Goal: Task Accomplishment & Management: Manage account settings

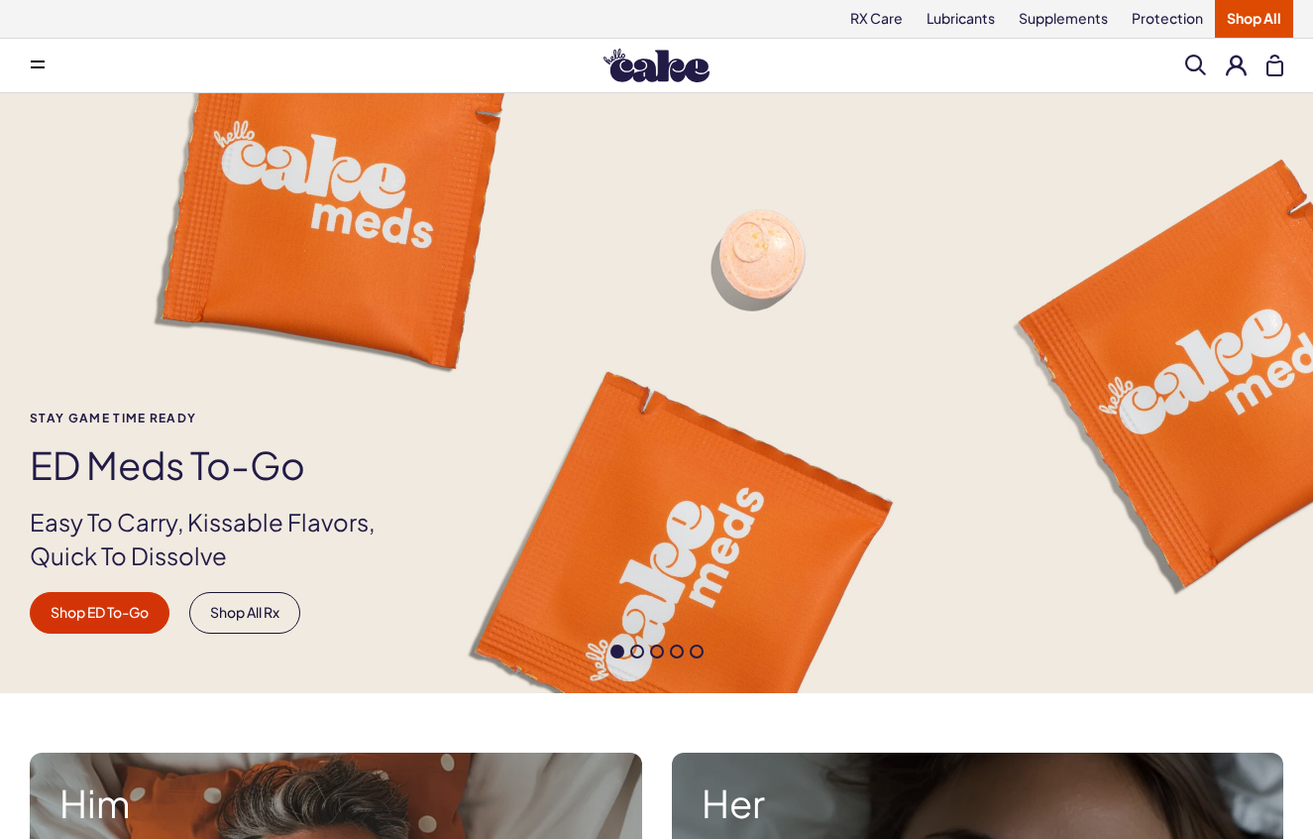
click at [1240, 61] on button at bounding box center [1236, 65] width 21 height 21
click at [970, 32] on link "Lubricants" at bounding box center [961, 19] width 92 height 38
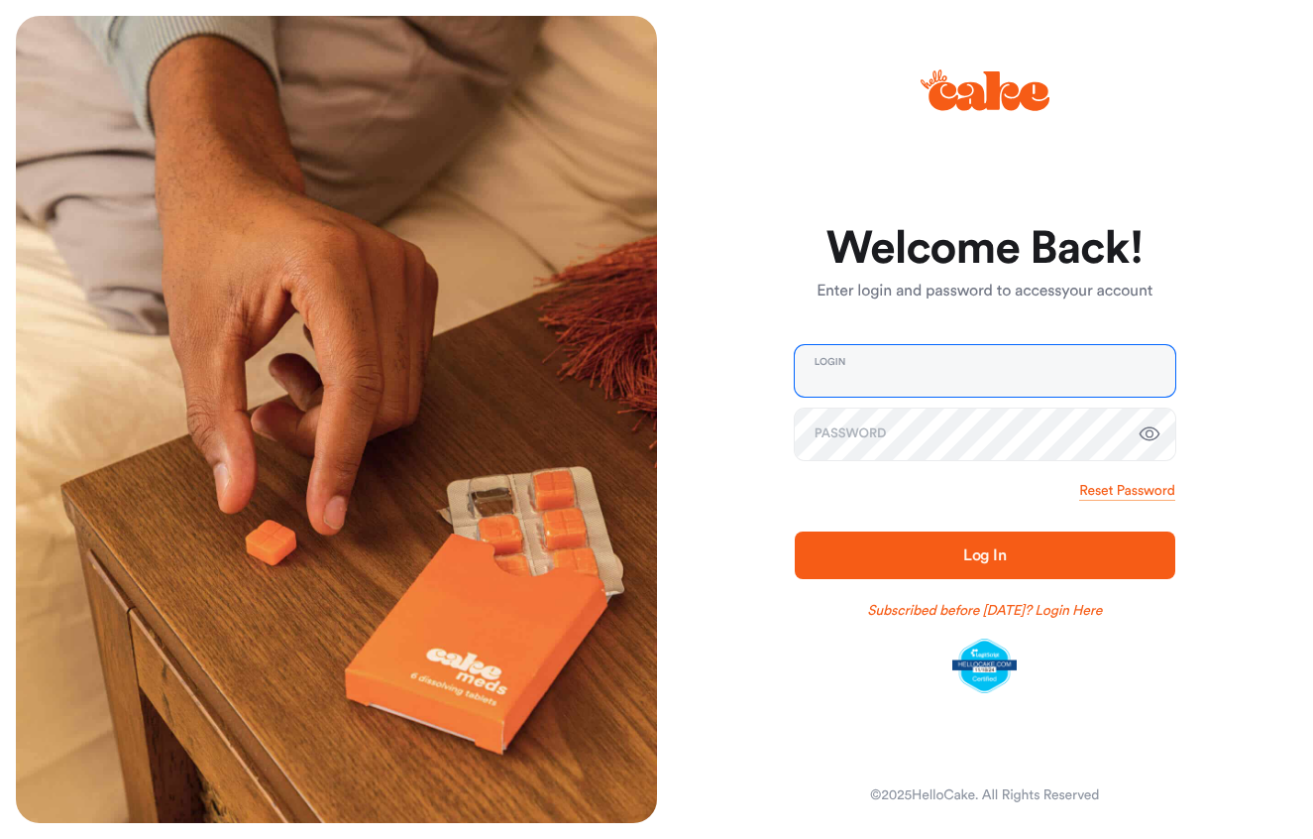
click at [879, 361] on input "email" at bounding box center [985, 371] width 381 height 52
click at [0, 838] on com-1password-button at bounding box center [0, 839] width 0 height 0
type input "**********"
click at [923, 372] on input "email" at bounding box center [985, 371] width 381 height 52
type input "**********"
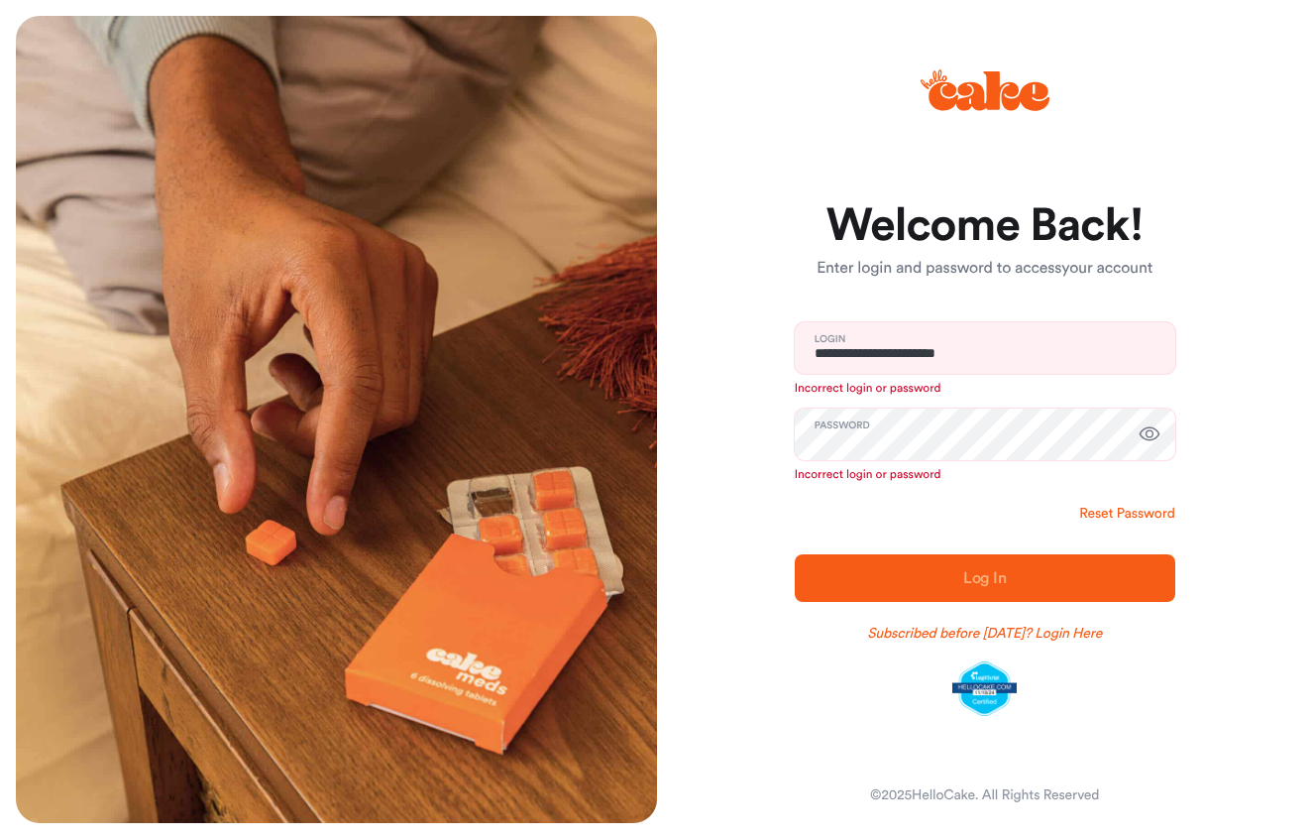
click at [1123, 508] on link "Reset Password" at bounding box center [1126, 514] width 95 height 20
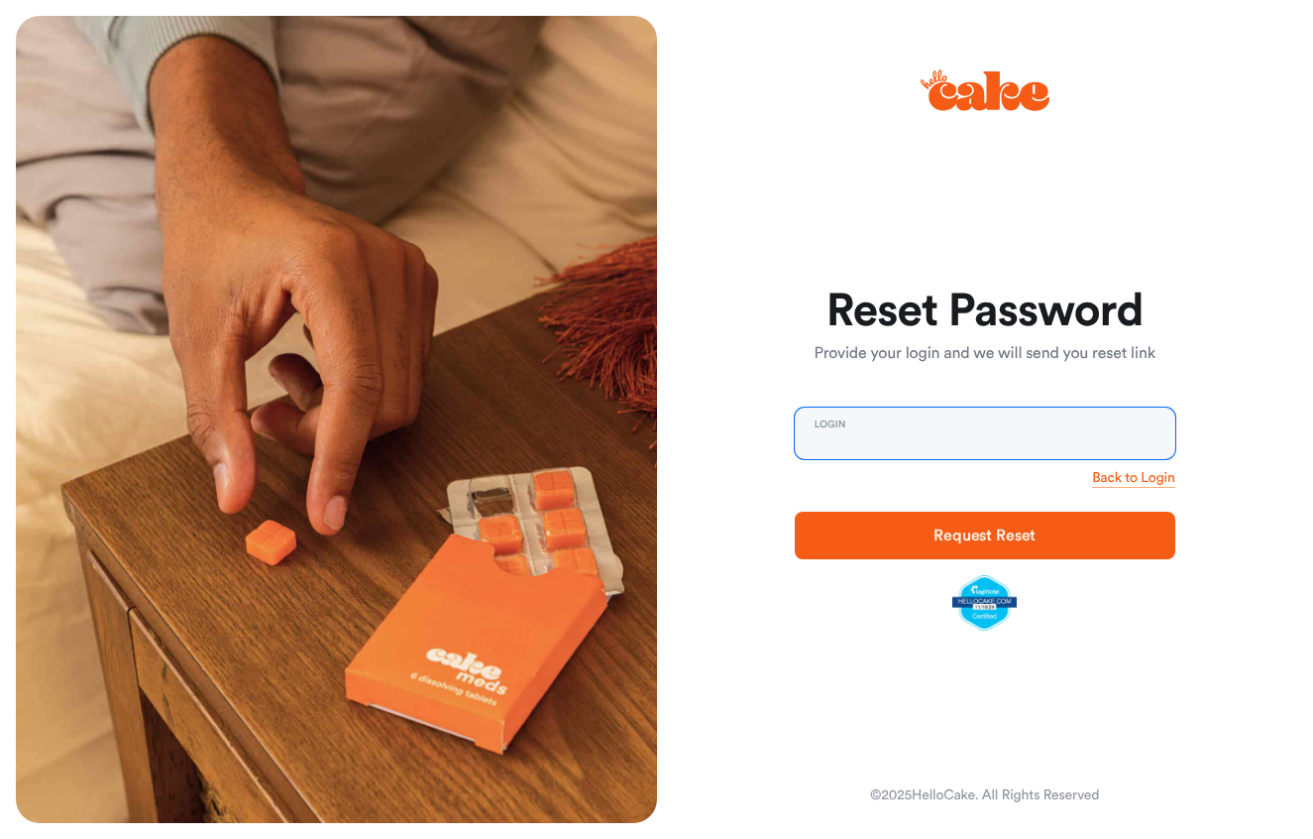
click at [926, 435] on input "email" at bounding box center [985, 433] width 381 height 52
type input "**********"
click at [984, 535] on button "Request Reset" at bounding box center [985, 535] width 381 height 48
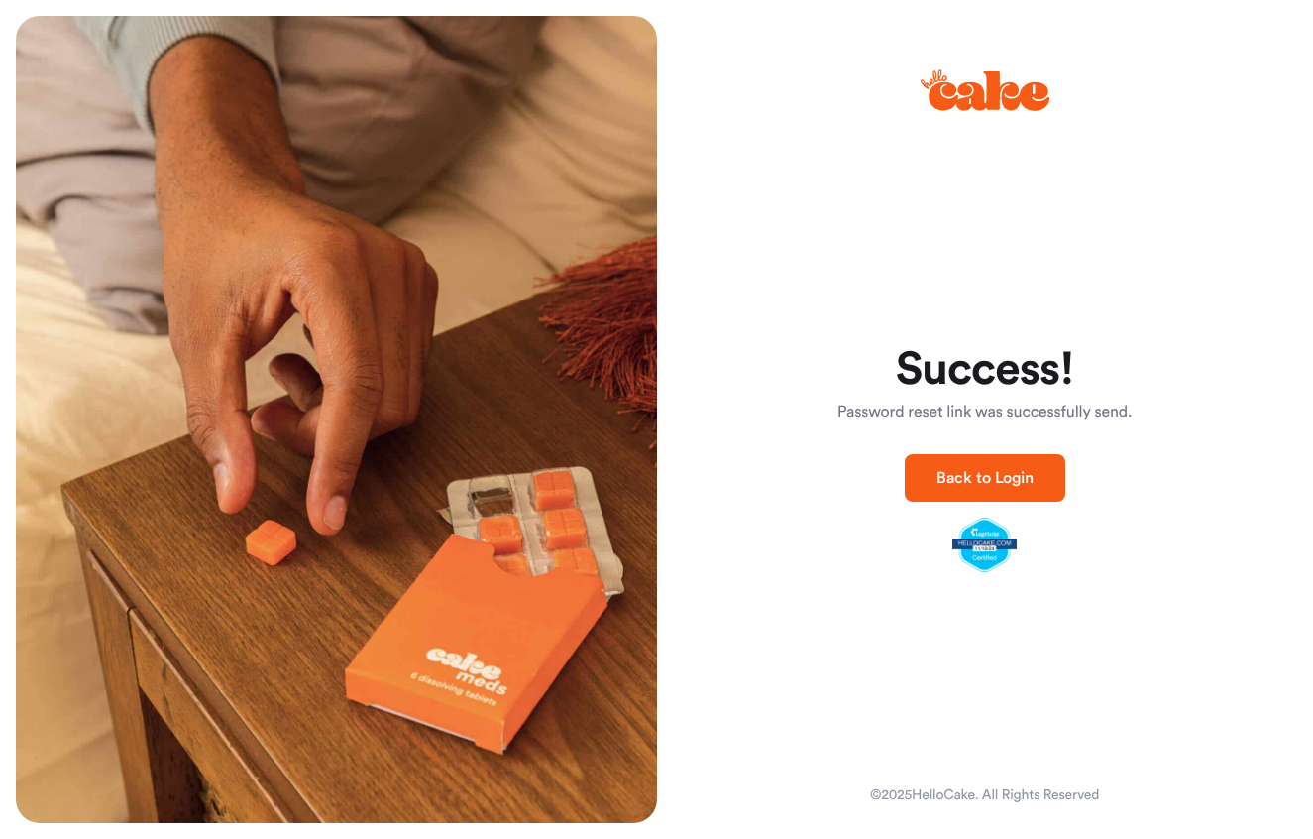
click at [984, 486] on span "Back to Login" at bounding box center [985, 478] width 97 height 16
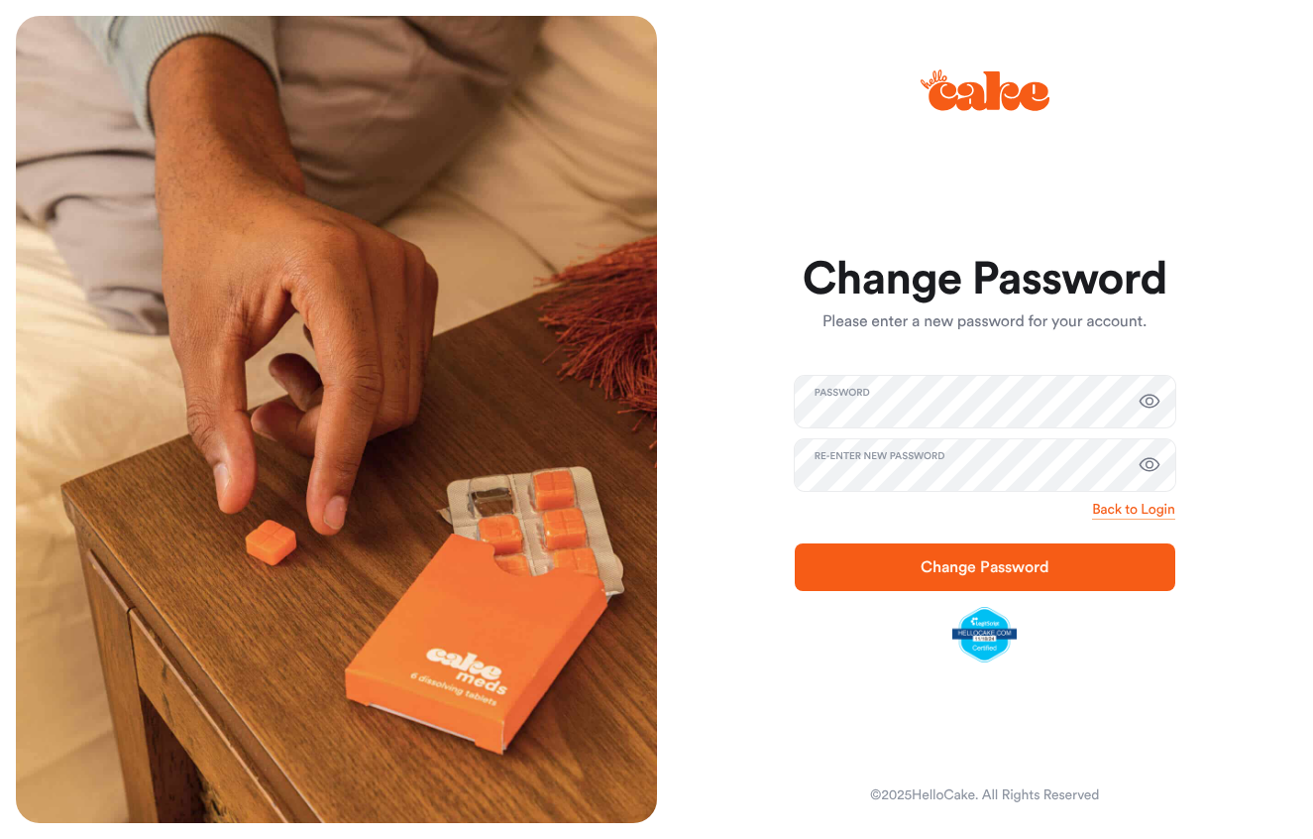
click at [968, 574] on span "Change Password" at bounding box center [985, 567] width 129 height 16
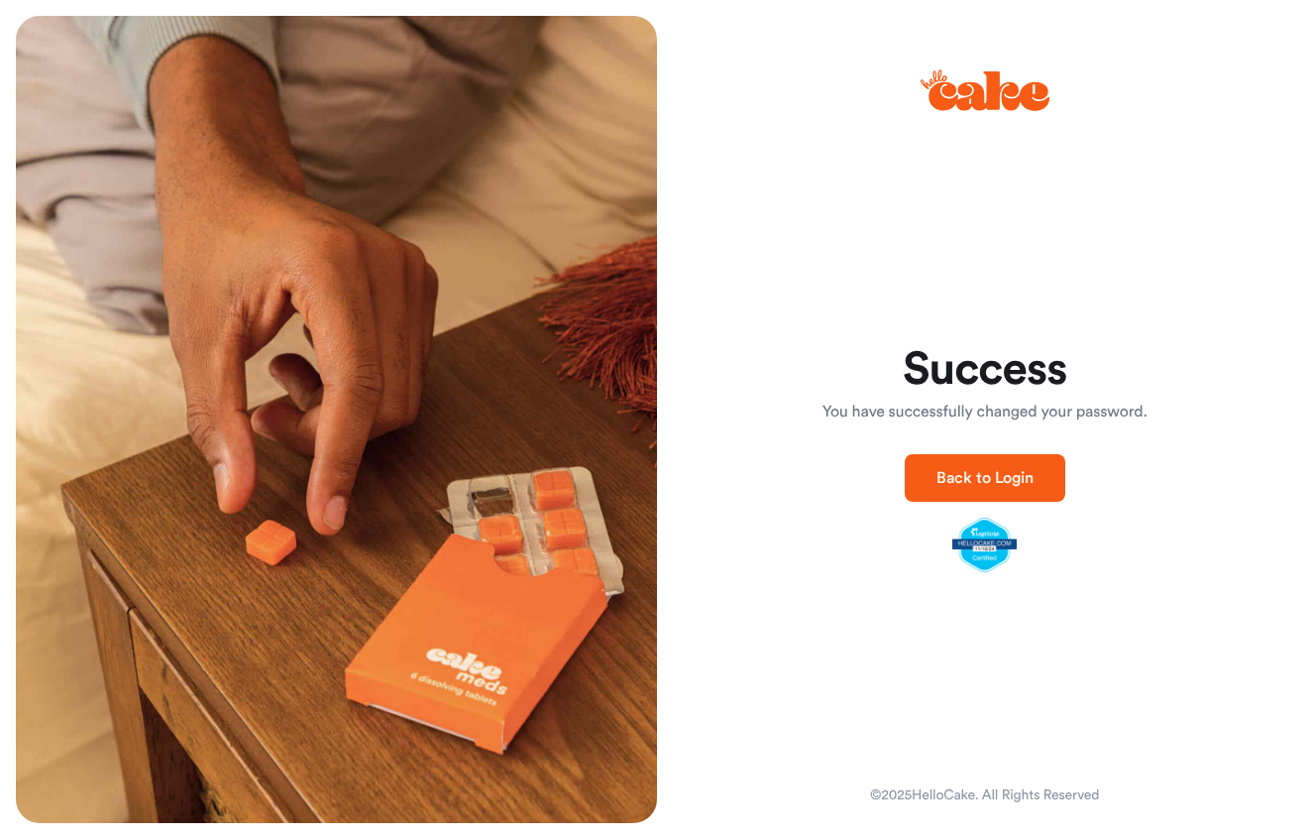
click at [990, 475] on span "Back to Login" at bounding box center [985, 478] width 97 height 16
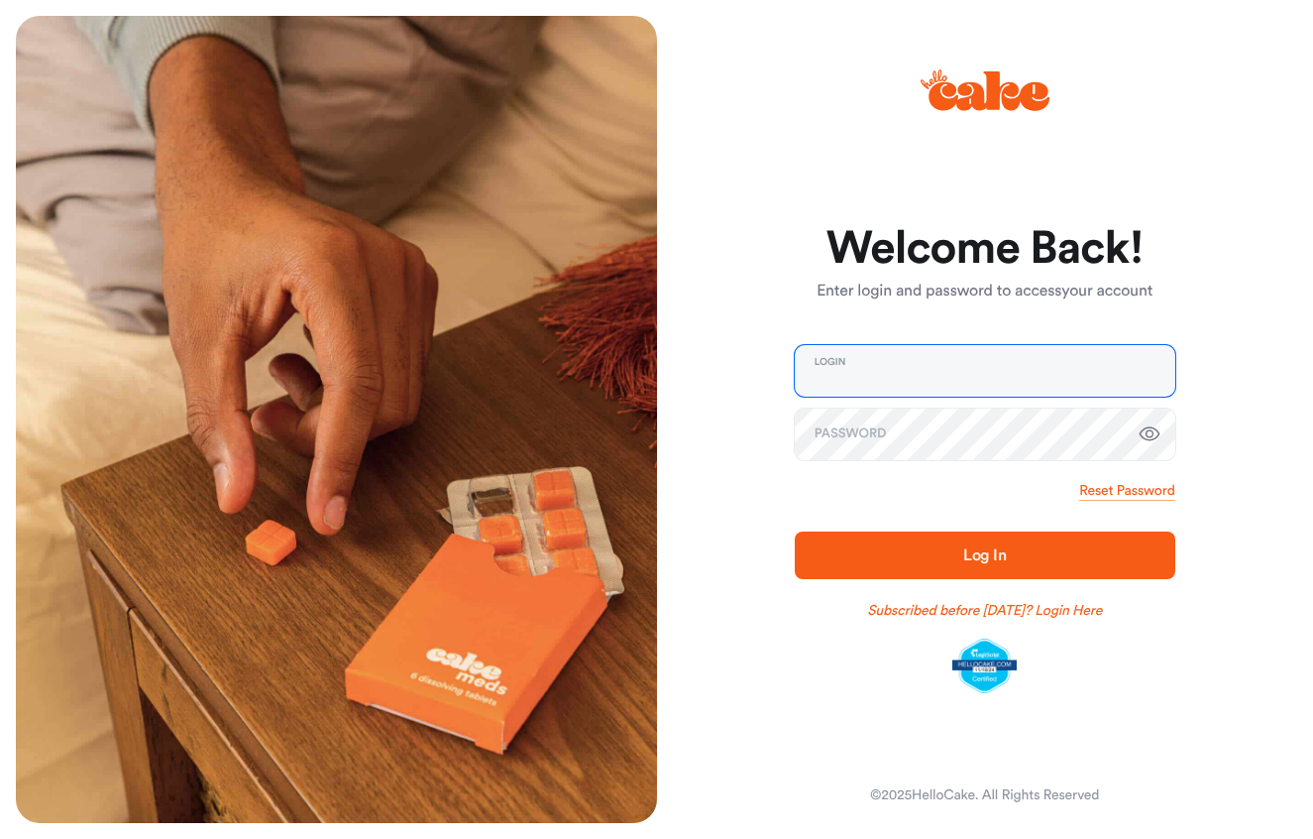
click at [883, 364] on input "email" at bounding box center [985, 371] width 381 height 52
type input "**********"
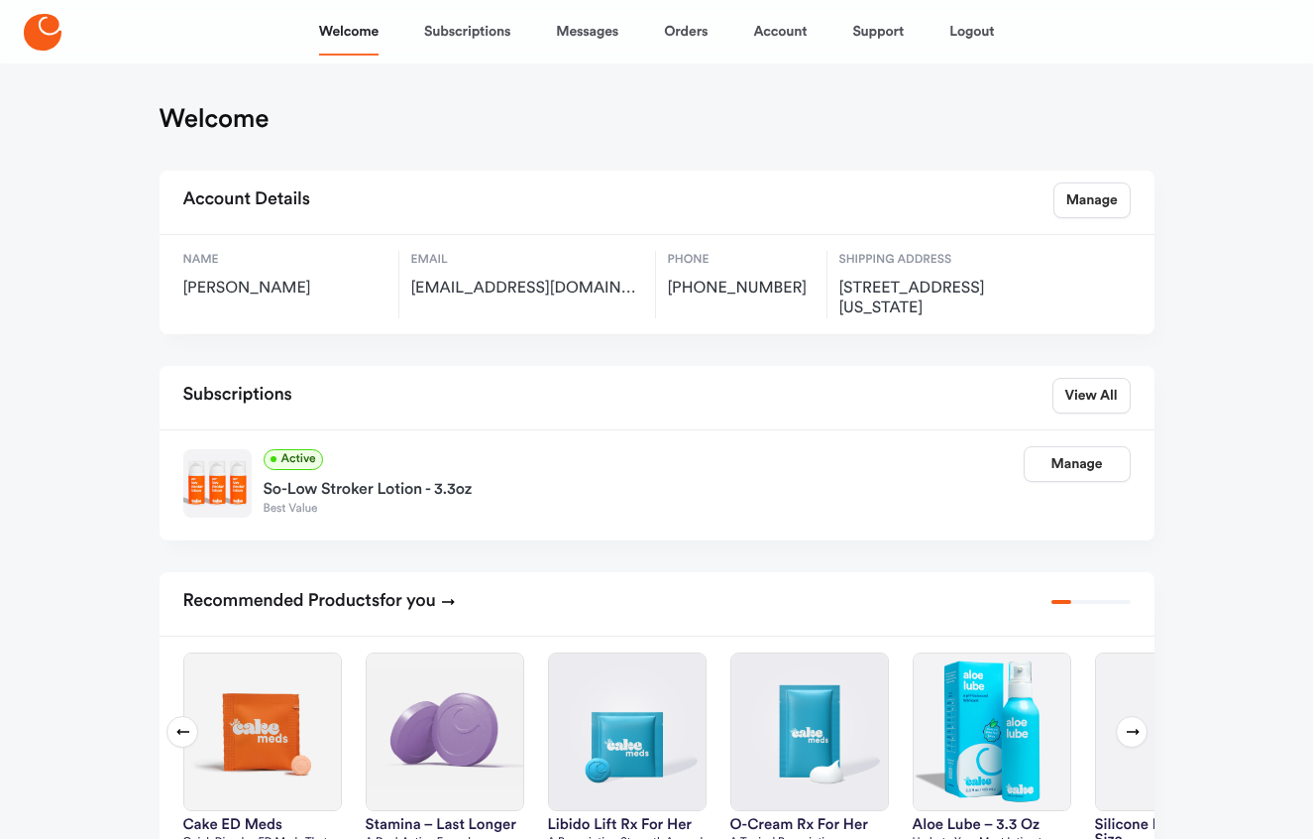
drag, startPoint x: 1051, startPoint y: 467, endPoint x: 1007, endPoint y: 466, distance: 43.6
click at [1069, 461] on link "Manage" at bounding box center [1077, 464] width 107 height 36
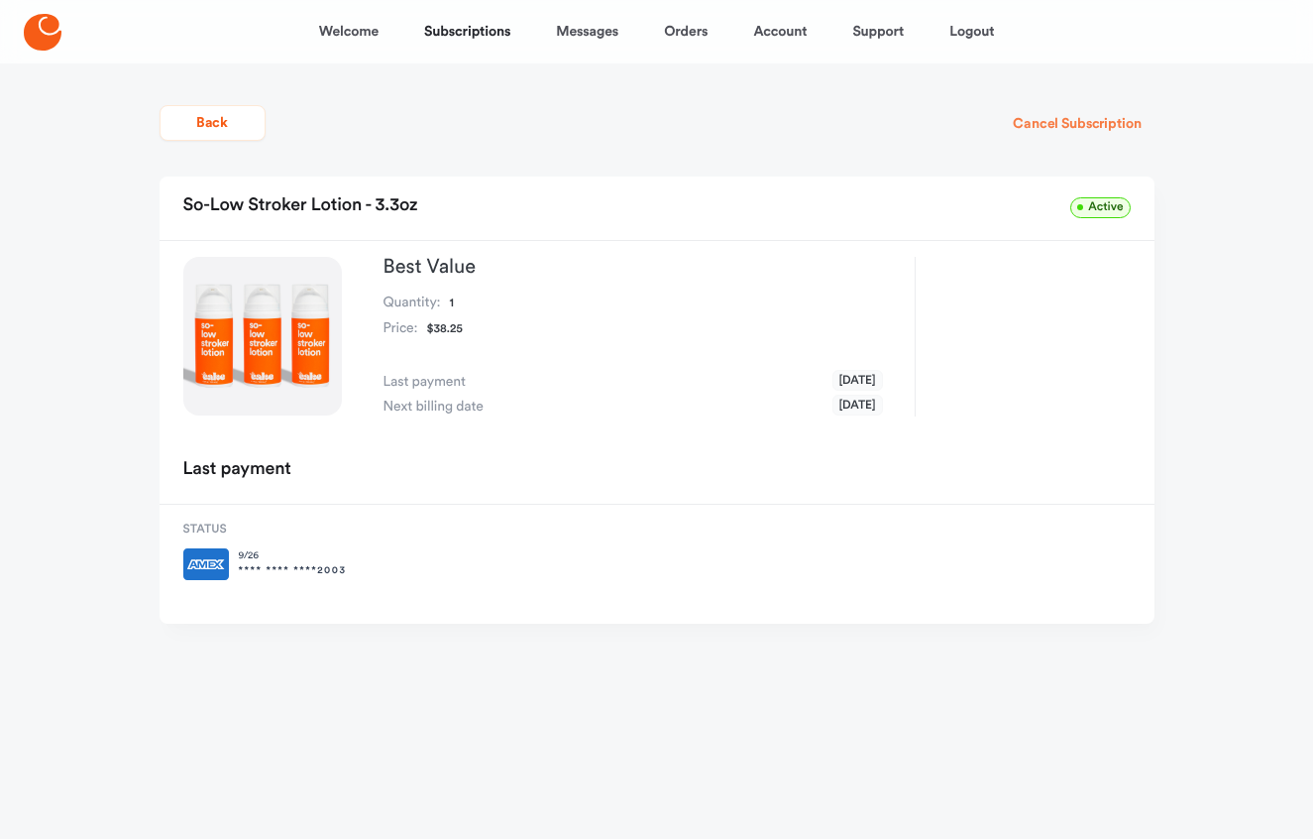
click at [1085, 125] on button "Cancel Subscription" at bounding box center [1077, 124] width 154 height 36
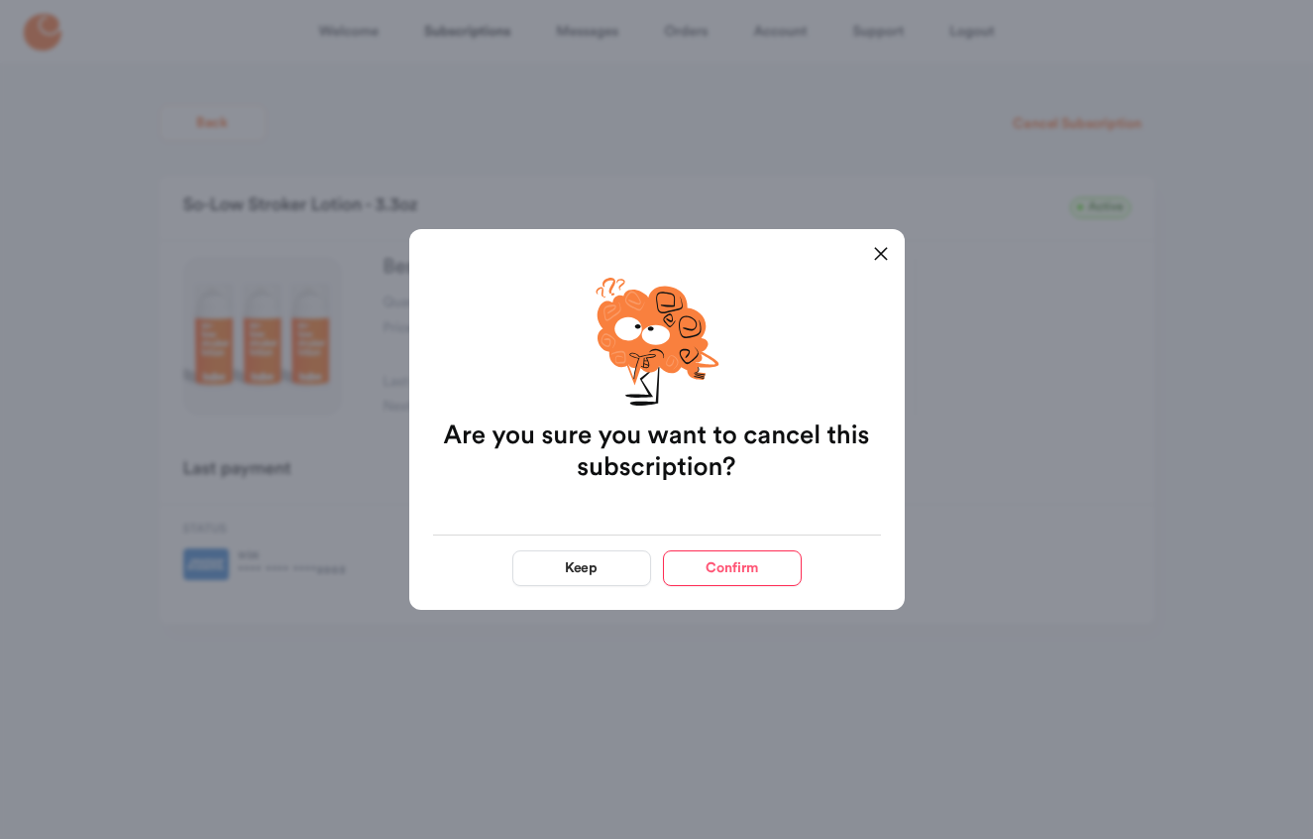
click at [741, 562] on button "Confirm" at bounding box center [732, 568] width 139 height 36
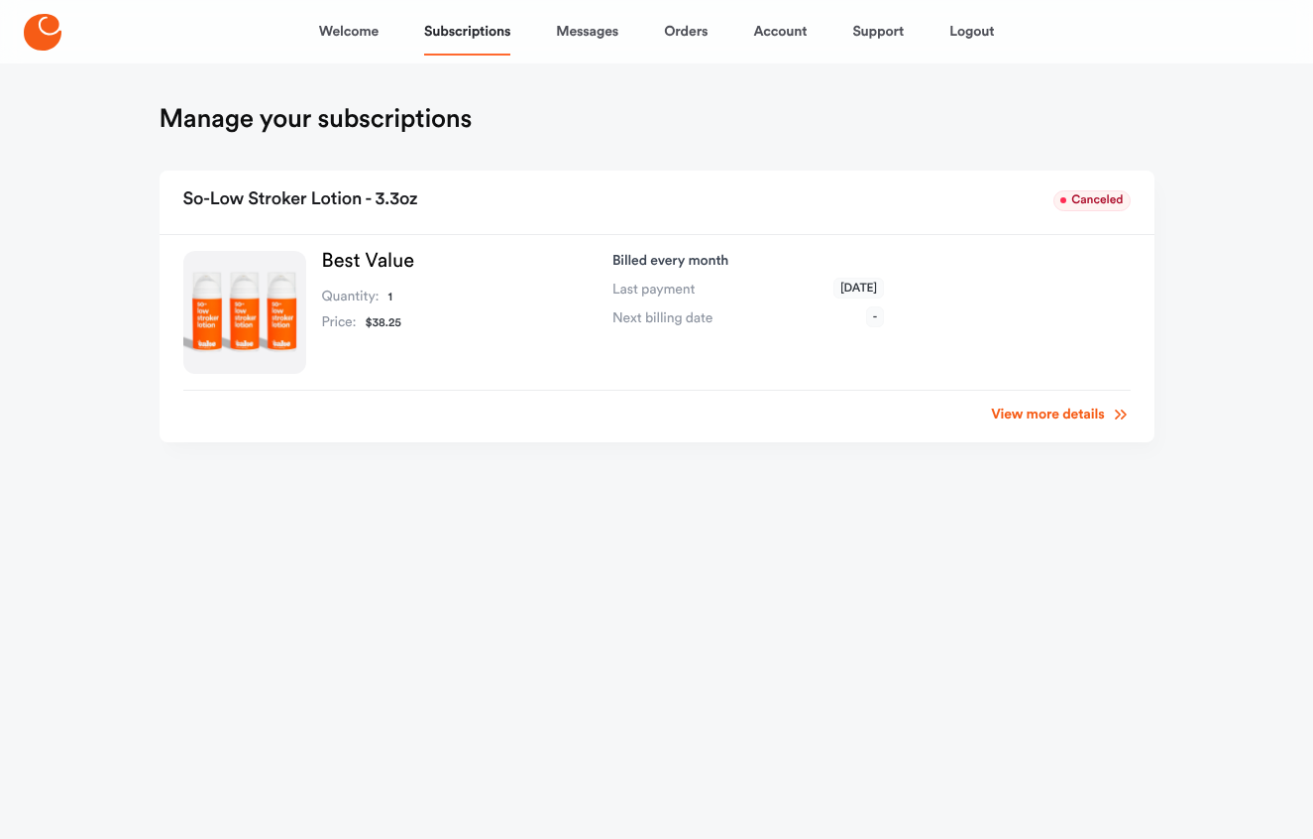
click at [1026, 414] on link "View more details" at bounding box center [1060, 414] width 139 height 20
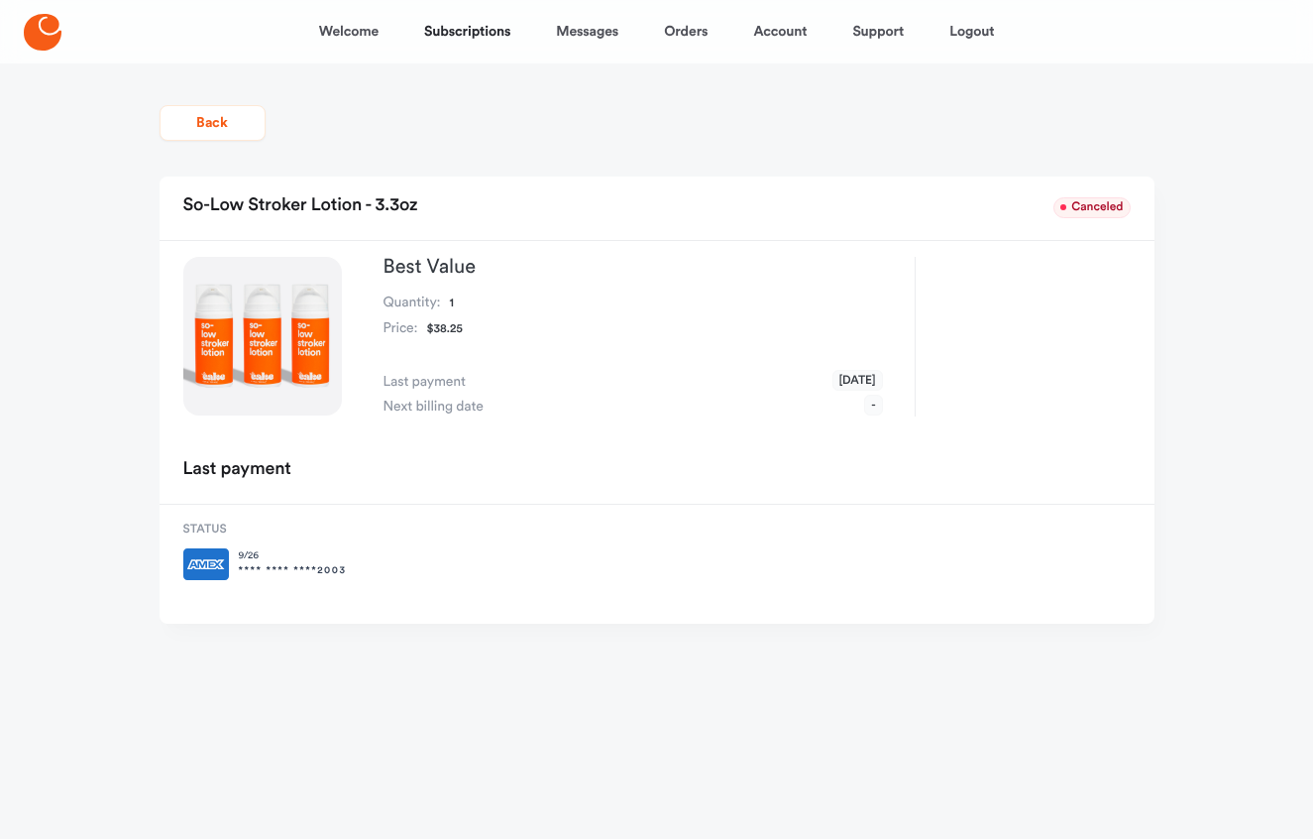
click at [1088, 219] on div "so-low stroker lotion - 3.3oz Canceled" at bounding box center [657, 207] width 995 height 63
click at [1092, 209] on span "Canceled" at bounding box center [1092, 207] width 76 height 21
click at [200, 116] on button "Back" at bounding box center [213, 123] width 106 height 36
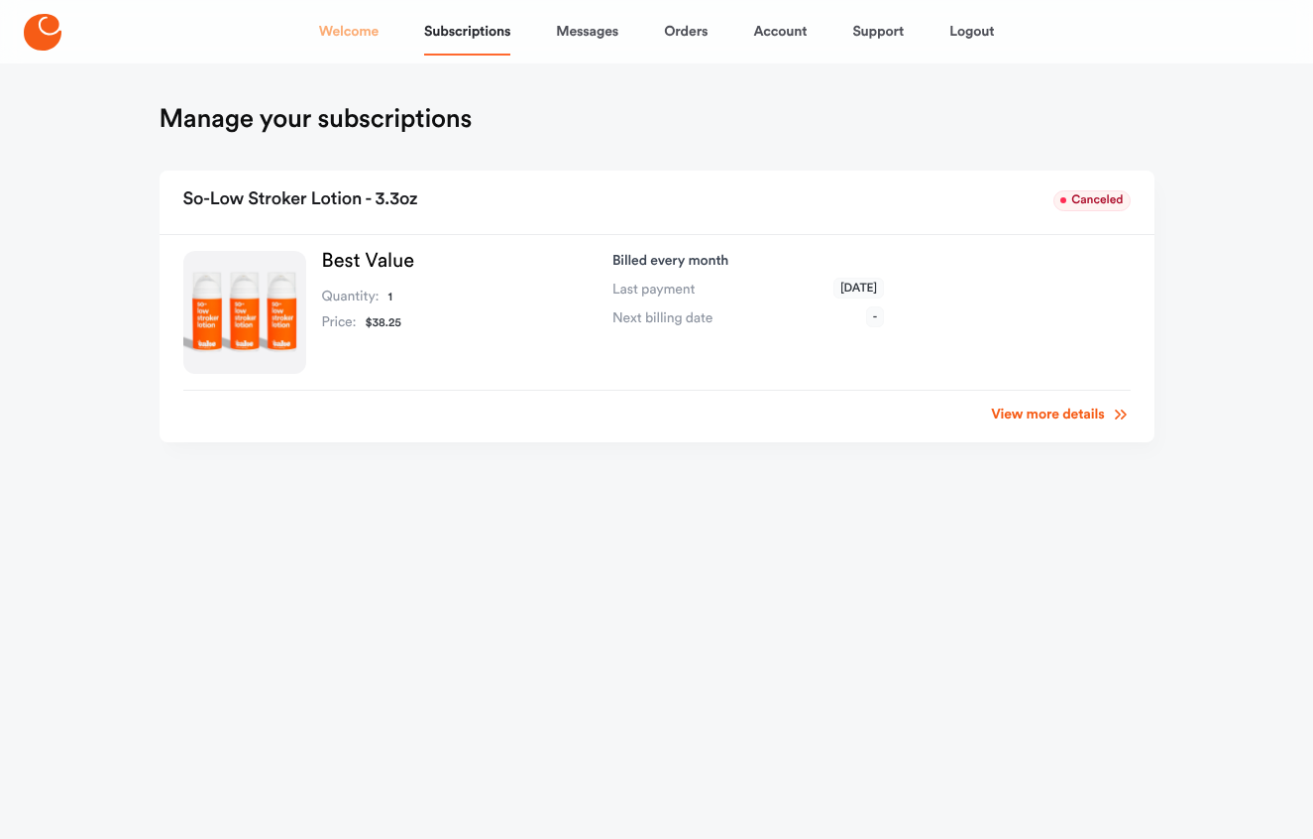
click at [330, 27] on link "Welcome" at bounding box center [348, 32] width 59 height 48
